Goal: Information Seeking & Learning: Learn about a topic

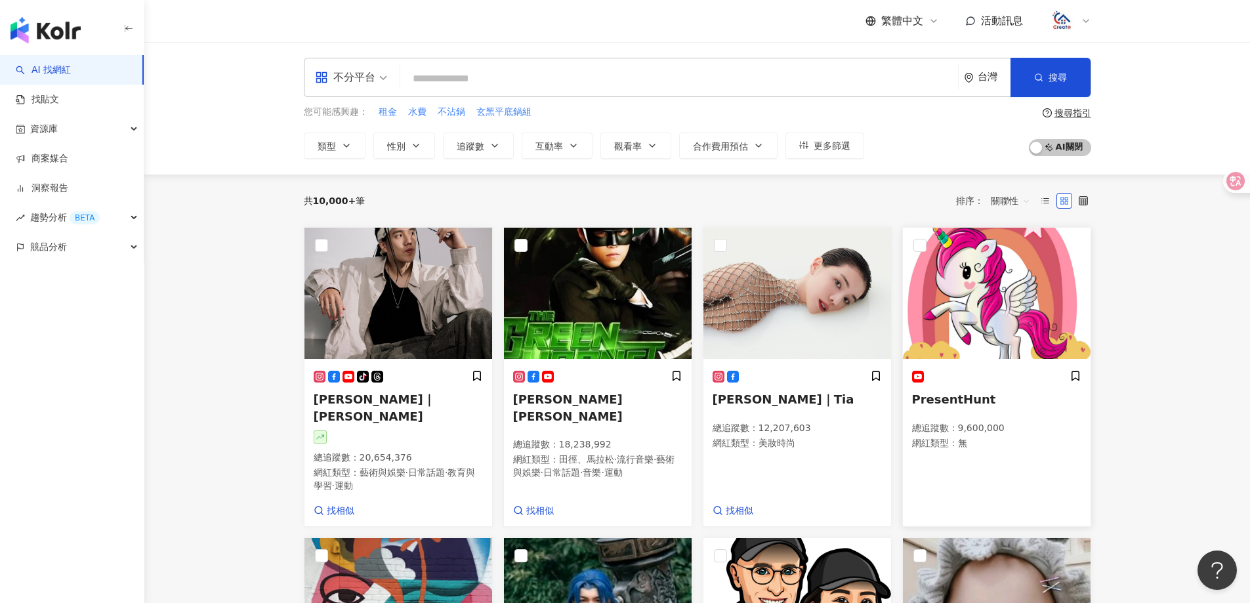
click at [998, 285] on img at bounding box center [997, 293] width 188 height 131
click at [1053, 373] on icon at bounding box center [1075, 375] width 7 height 9
click at [1053, 373] on div at bounding box center [1076, 377] width 12 height 14
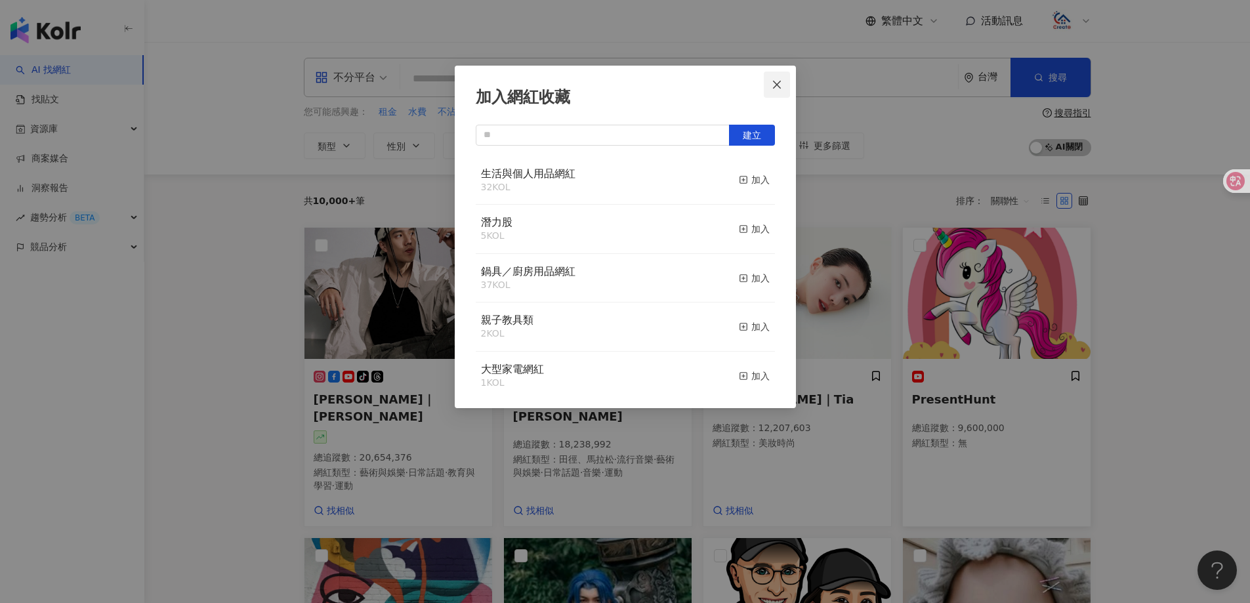
click at [779, 85] on icon "close" at bounding box center [777, 84] width 11 height 11
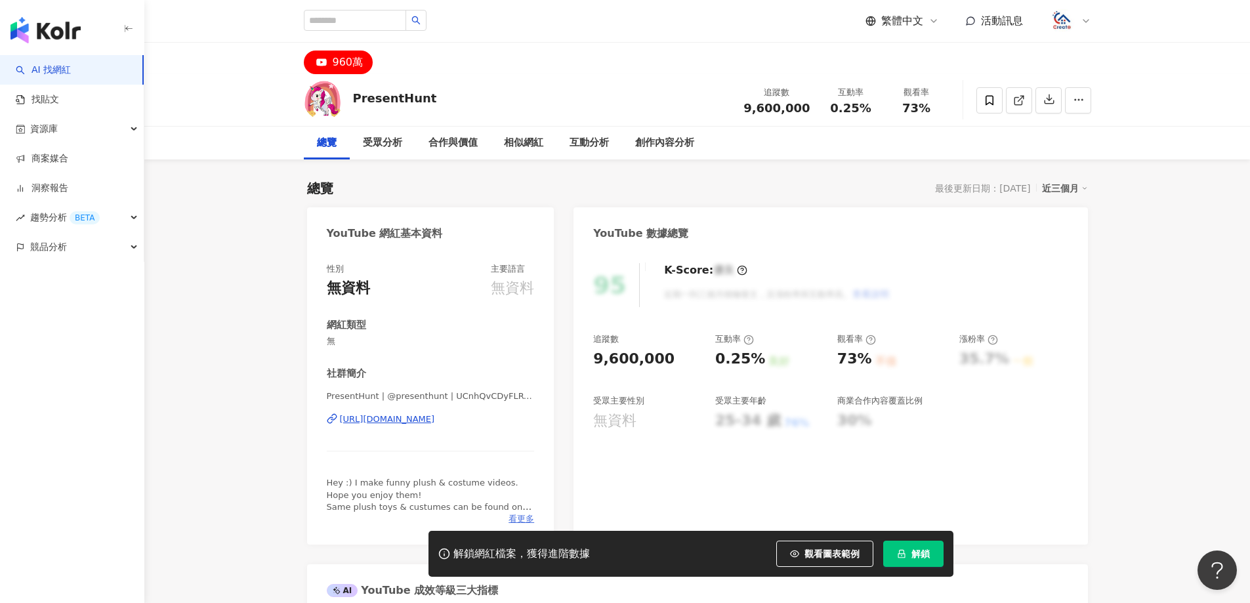
click at [523, 513] on span "看更多" at bounding box center [522, 519] width 26 height 12
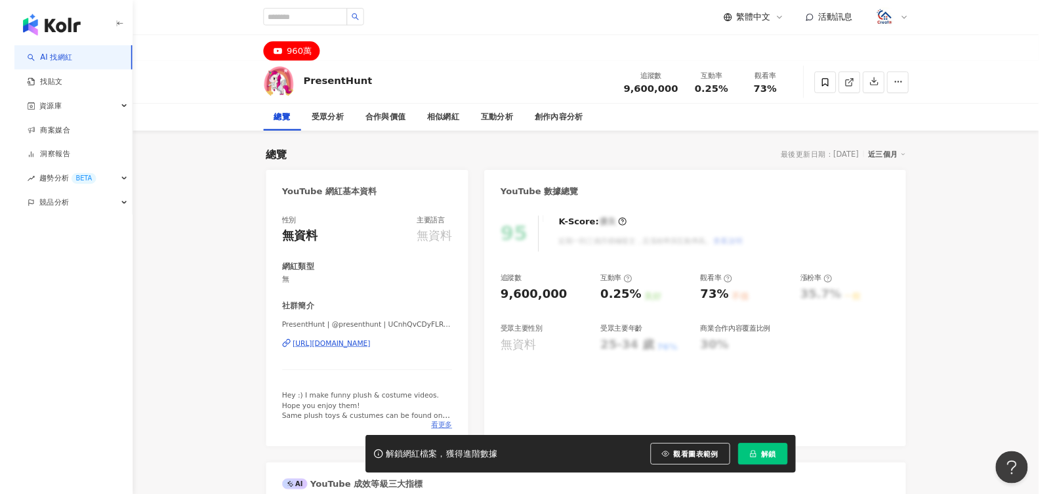
scroll to position [131, 0]
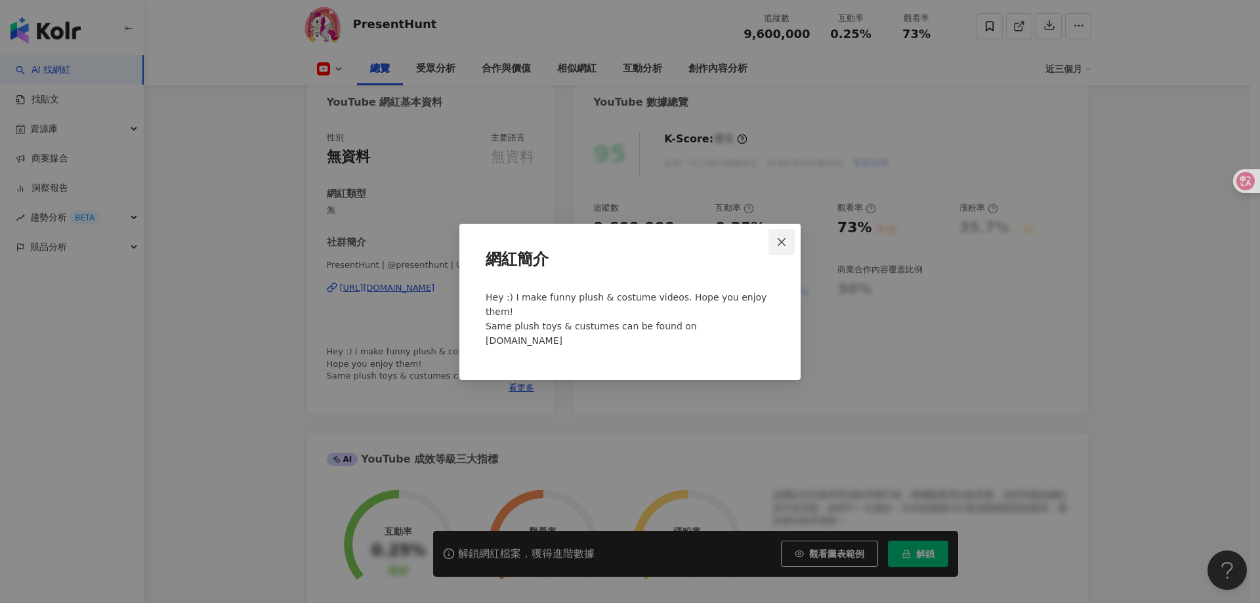
click at [782, 246] on icon "close" at bounding box center [782, 242] width 8 height 8
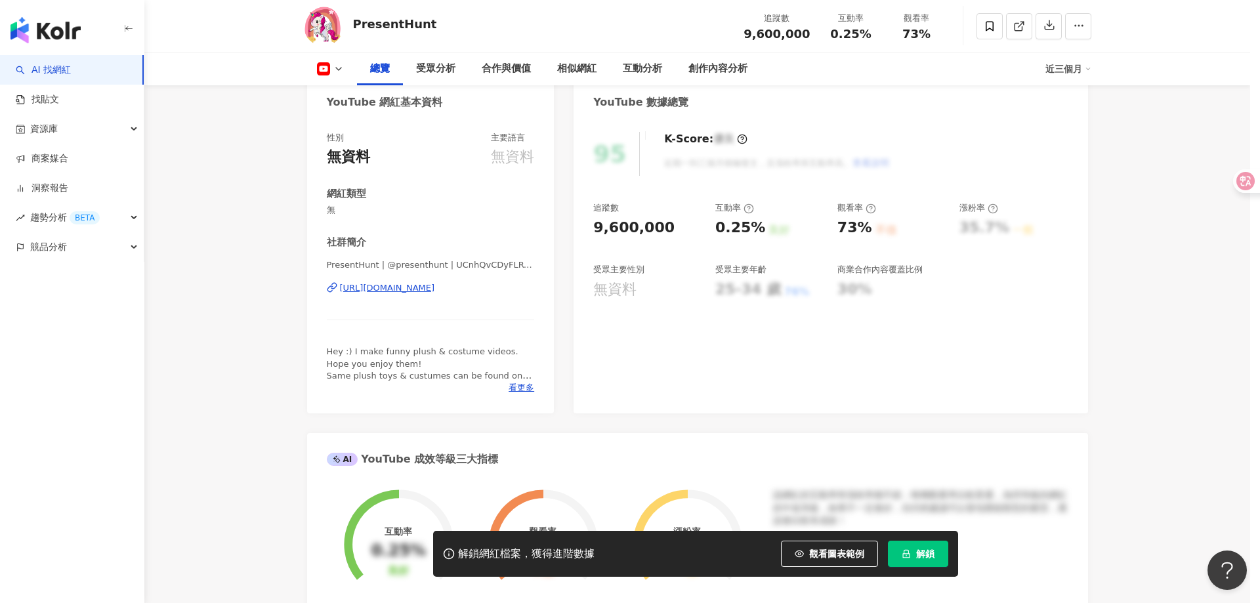
click at [782, 249] on div "網紅簡介 Hey :) I make funny plush & costume videos. Hope you enjoy them! Same plus…" at bounding box center [630, 301] width 1260 height 603
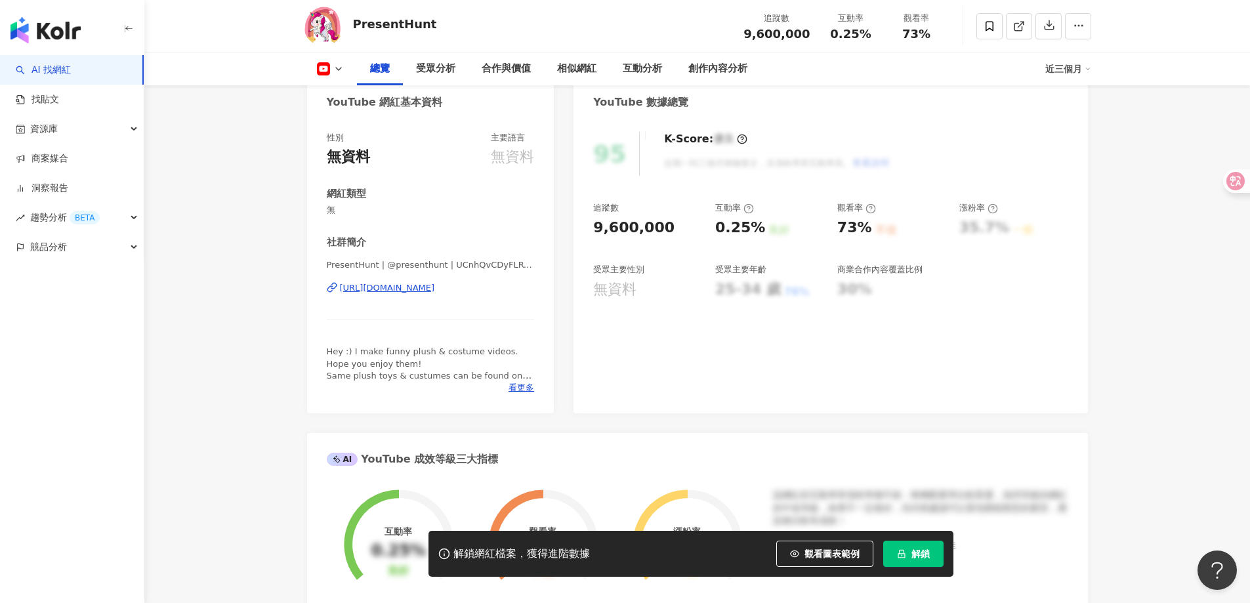
click at [849, 178] on div "95 K-Score : 優良 近期一到三個月積極發文，且漲粉率與互動率高。 查看說明 追蹤數 9,600,000 互動率 0.25% 良好 觀看率 73% …" at bounding box center [831, 266] width 514 height 295
